Goal: Information Seeking & Learning: Learn about a topic

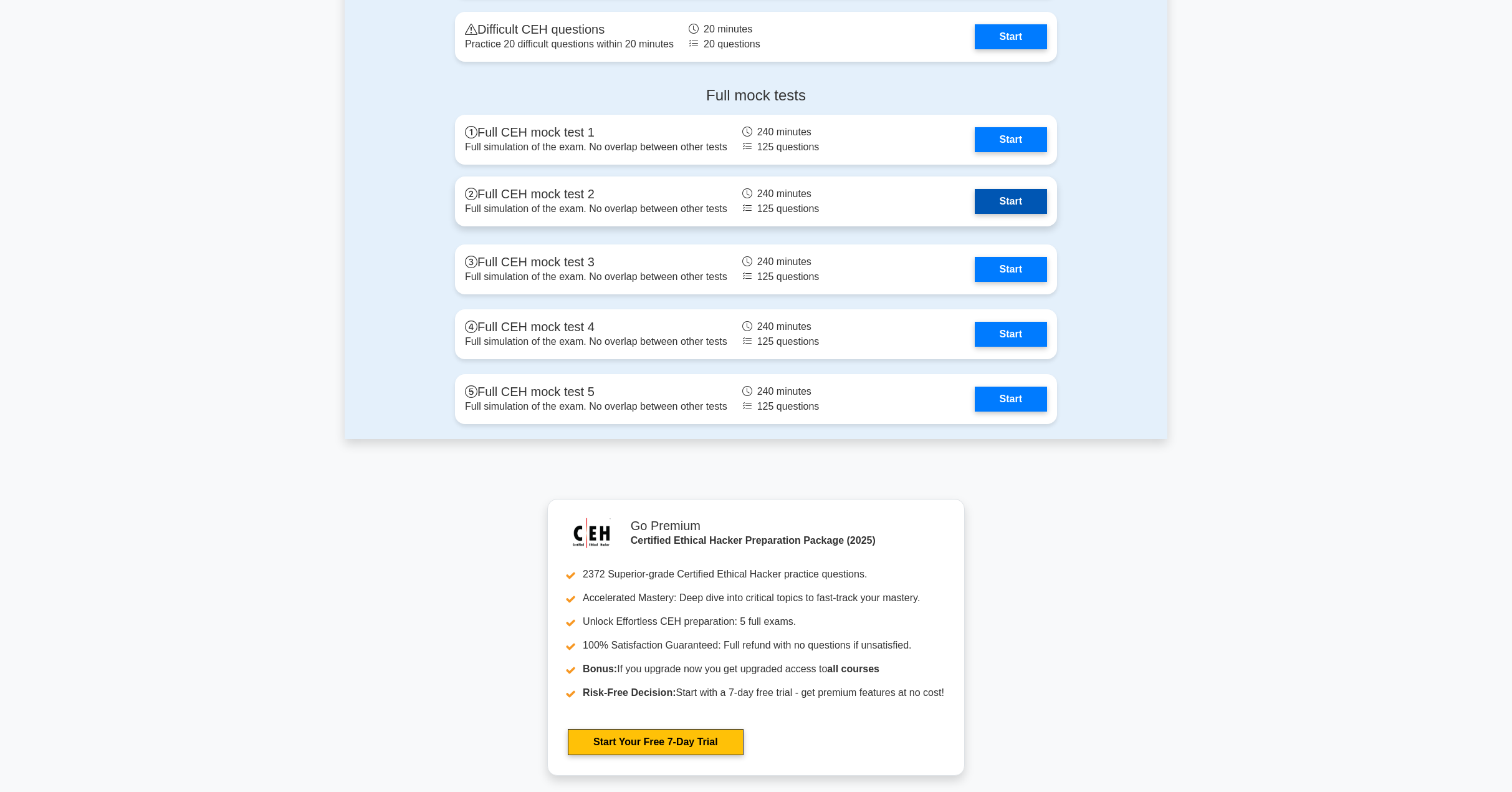
scroll to position [2182, 0]
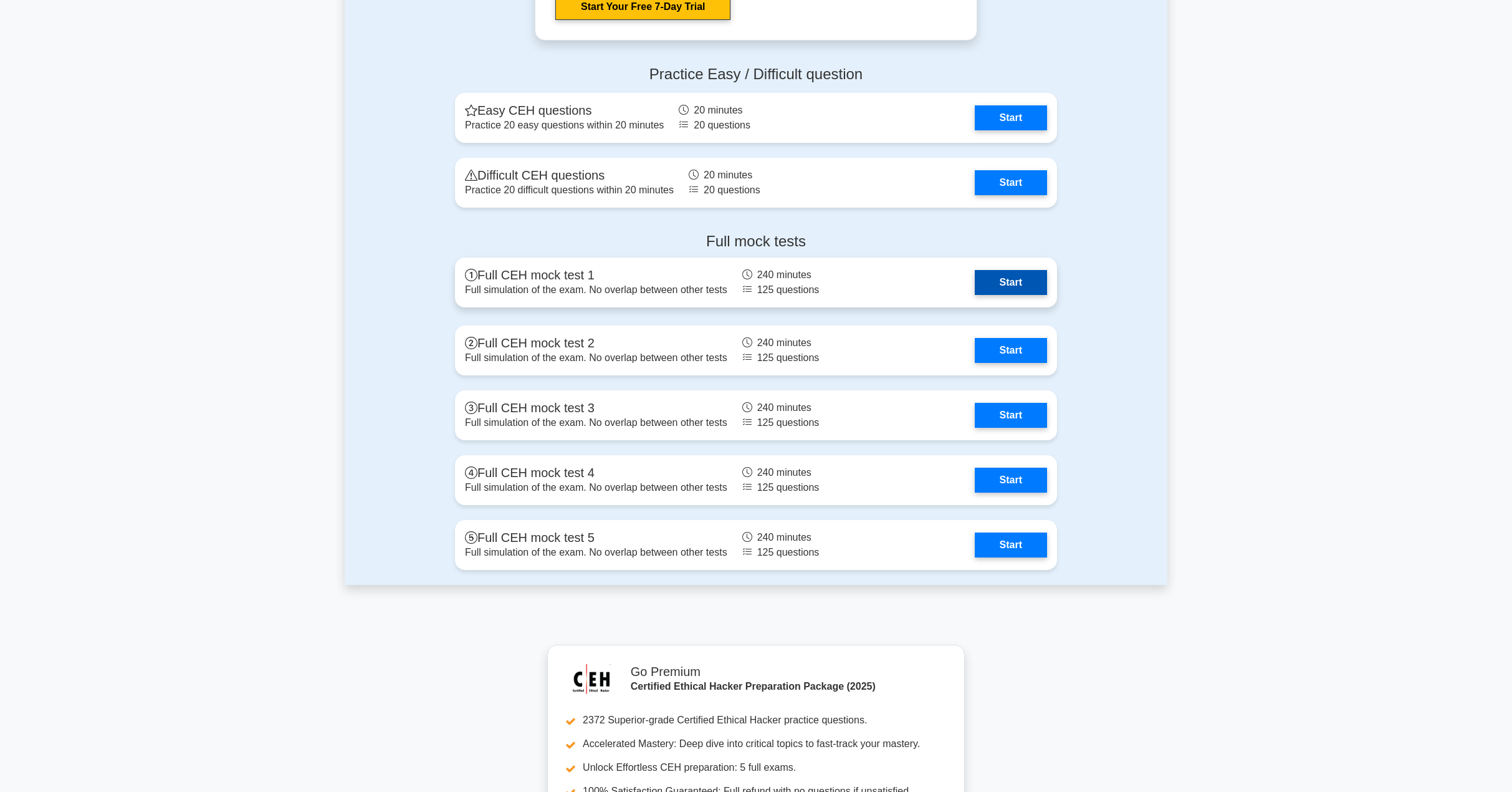
click at [975, 273] on link "Start" at bounding box center [1011, 282] width 72 height 25
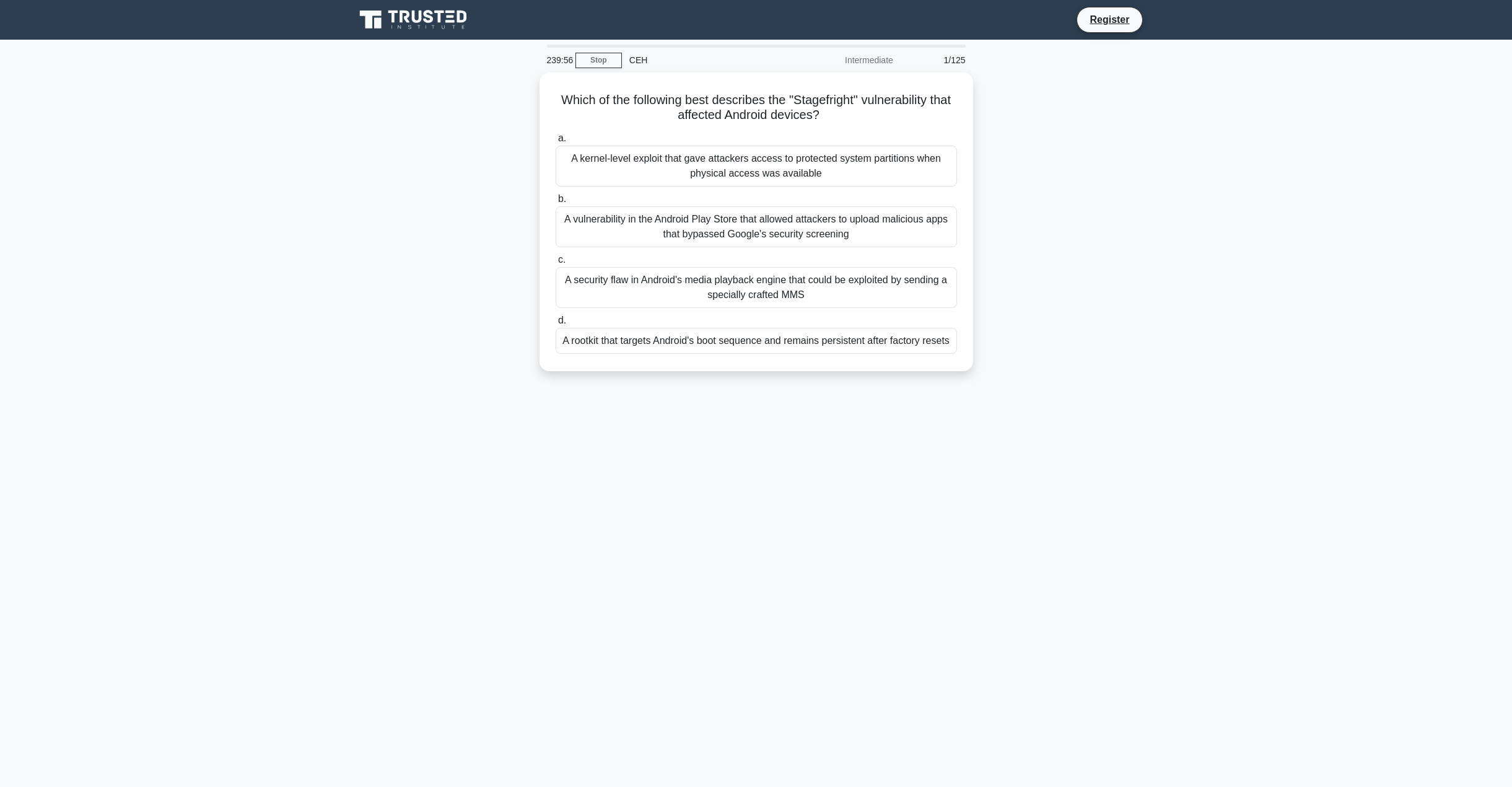
drag, startPoint x: 747, startPoint y: 157, endPoint x: 443, endPoint y: 200, distance: 307.0
click at [455, 214] on div "Which of the following best describes the "Stagefright" vulnerability that affe…" at bounding box center [756, 229] width 817 height 314
click at [443, 200] on div "Which of the following best describes the "Stagefright" vulnerability that affe…" at bounding box center [756, 229] width 817 height 314
click at [807, 281] on div "A security flaw in Android's media playback engine that could be exploited by s…" at bounding box center [756, 284] width 402 height 41
click at [850, 296] on div "A security flaw in Android's media playback engine that could be exploited by s…" at bounding box center [756, 284] width 402 height 41
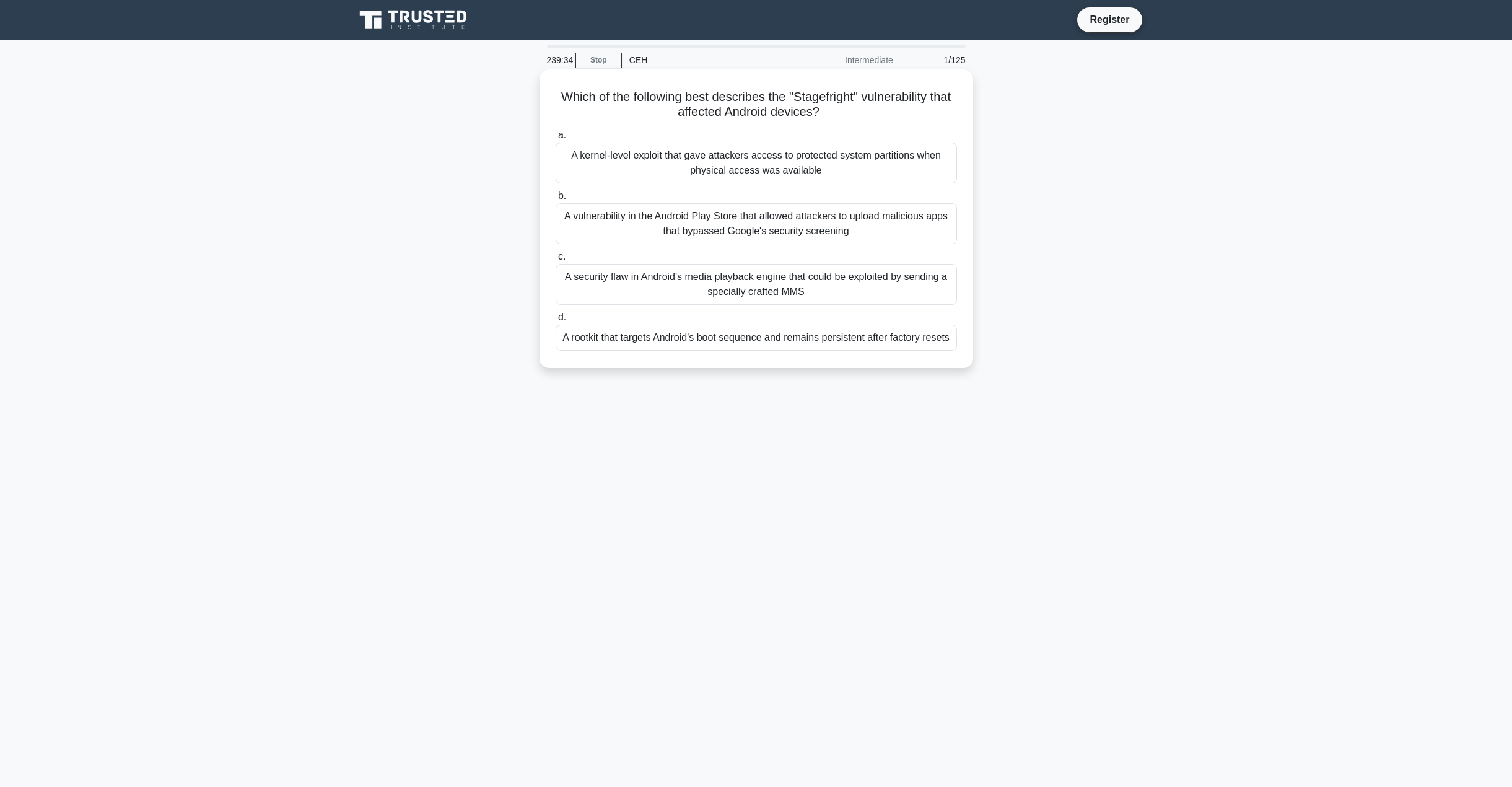
click at [556, 261] on input "c. A security flaw in Android's media playback engine that could be exploited b…" at bounding box center [556, 256] width 0 height 8
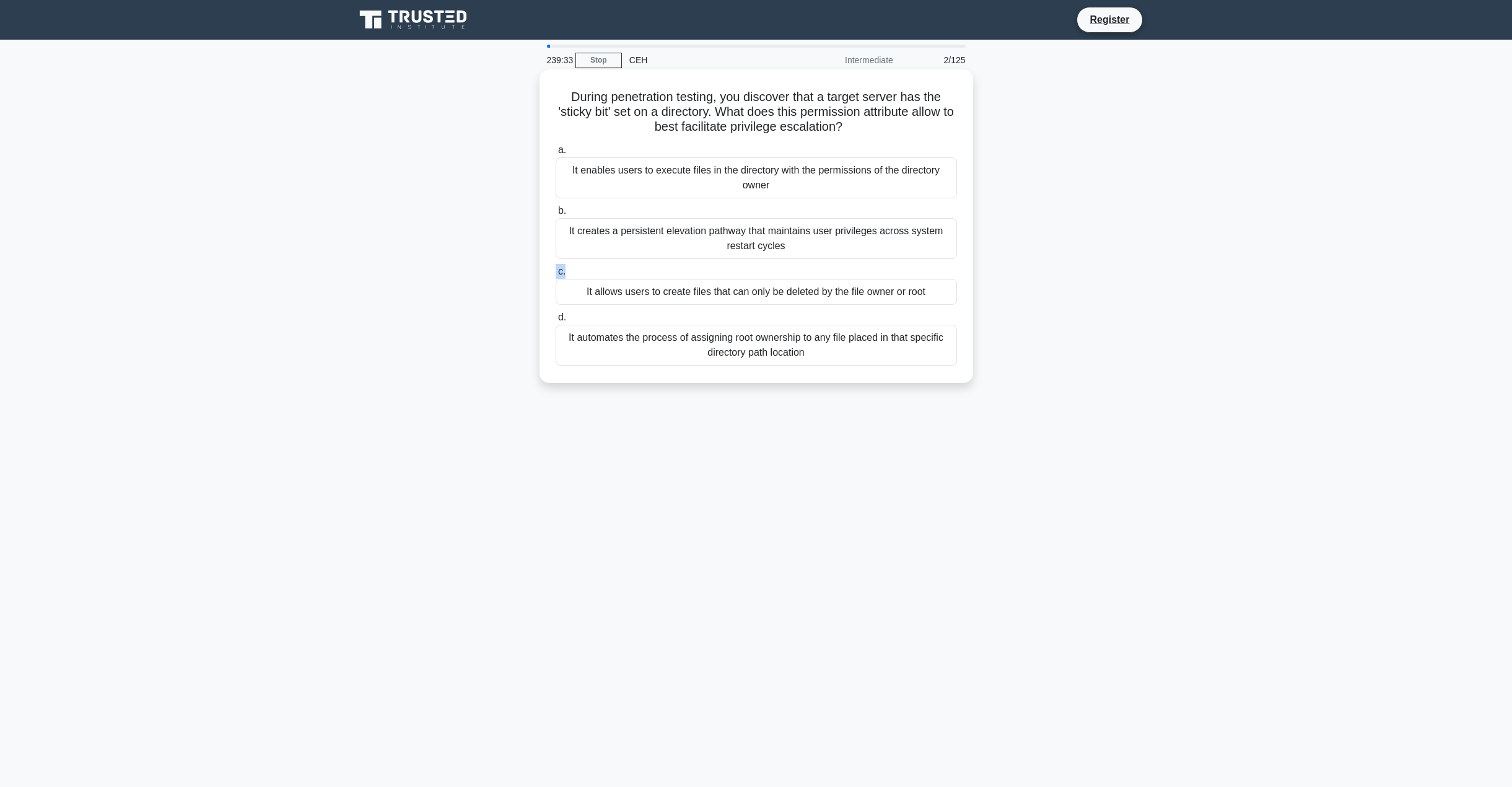
drag, startPoint x: 565, startPoint y: 278, endPoint x: 557, endPoint y: 274, distance: 8.9
click at [552, 274] on div "c. It allows users to create files that can only be deleted by the file owner o…" at bounding box center [756, 284] width 417 height 41
click at [574, 273] on label "c. It allows users to create files that can only be deleted by the file owner o…" at bounding box center [756, 284] width 402 height 41
click at [556, 273] on input "c. It allows users to create files that can only be deleted by the file owner o…" at bounding box center [556, 271] width 0 height 8
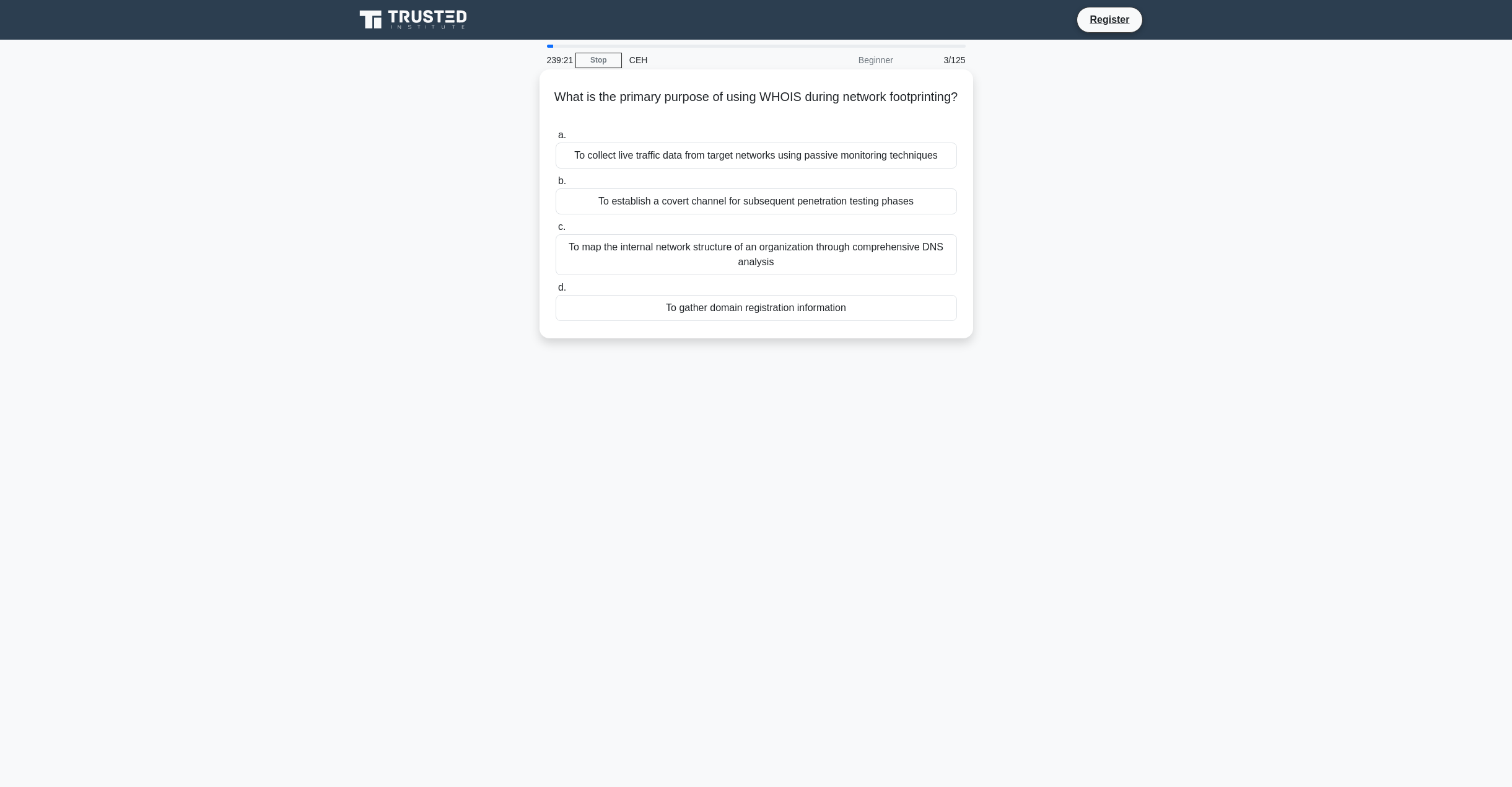
click at [562, 290] on span "d." at bounding box center [562, 287] width 8 height 11
click at [556, 290] on input "d. To gather domain registration information" at bounding box center [556, 287] width 0 height 8
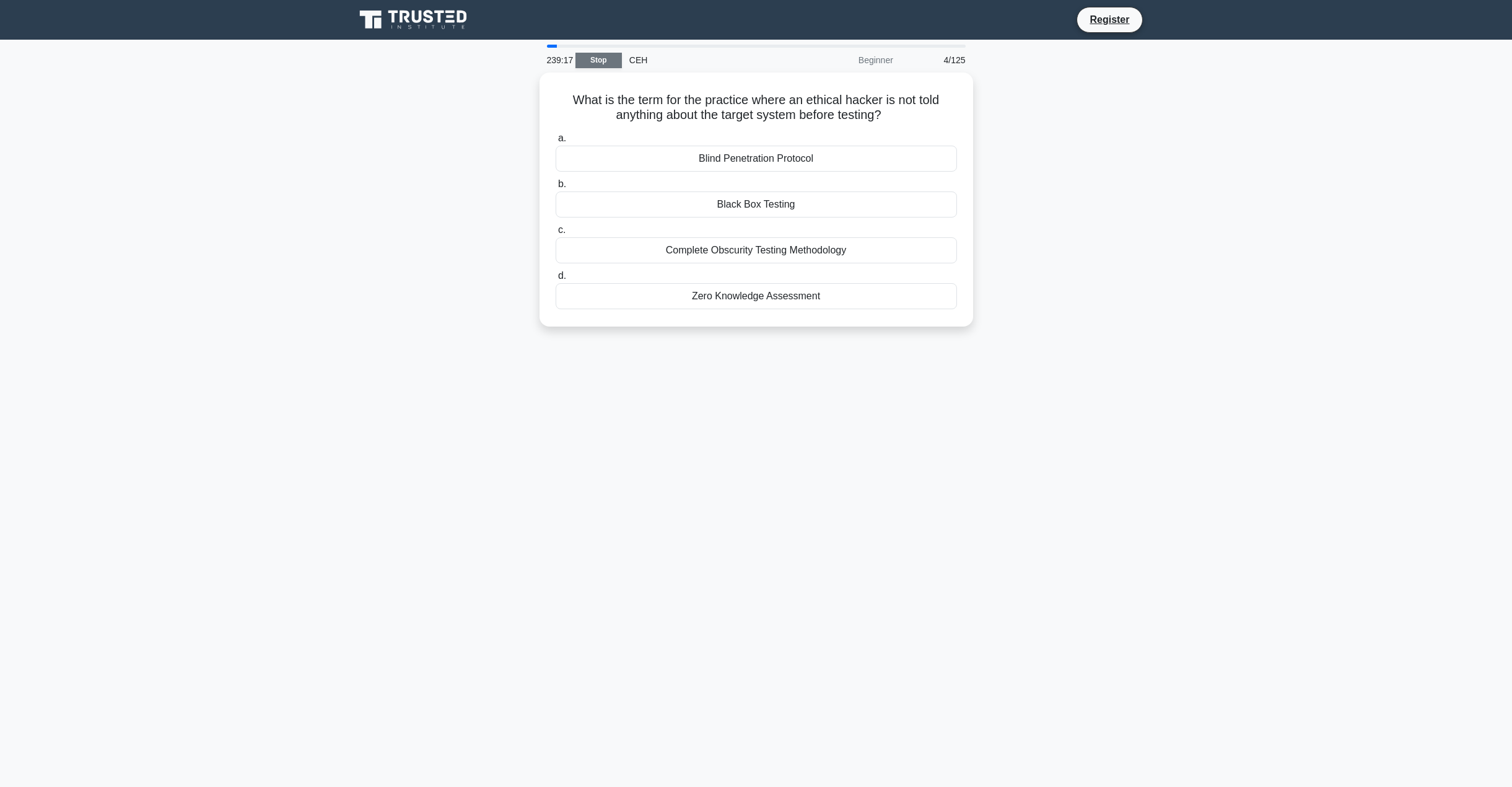
click at [600, 62] on link "Stop" at bounding box center [599, 60] width 47 height 16
